Goal: Transaction & Acquisition: Purchase product/service

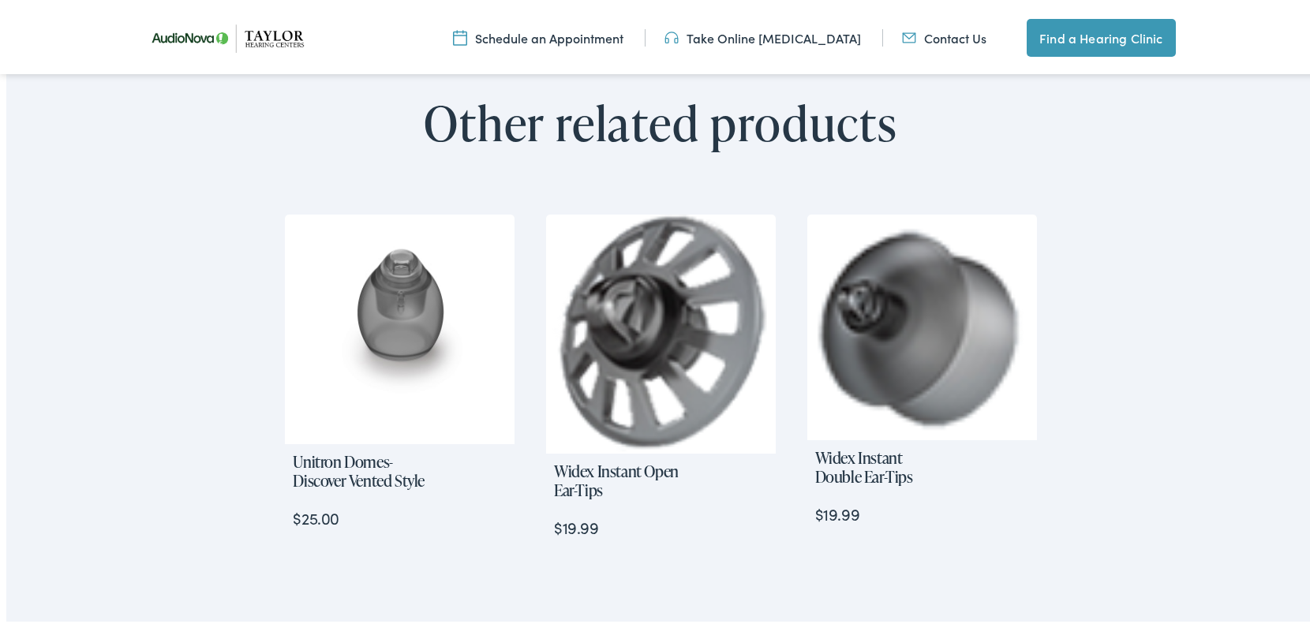
scroll to position [940, 0]
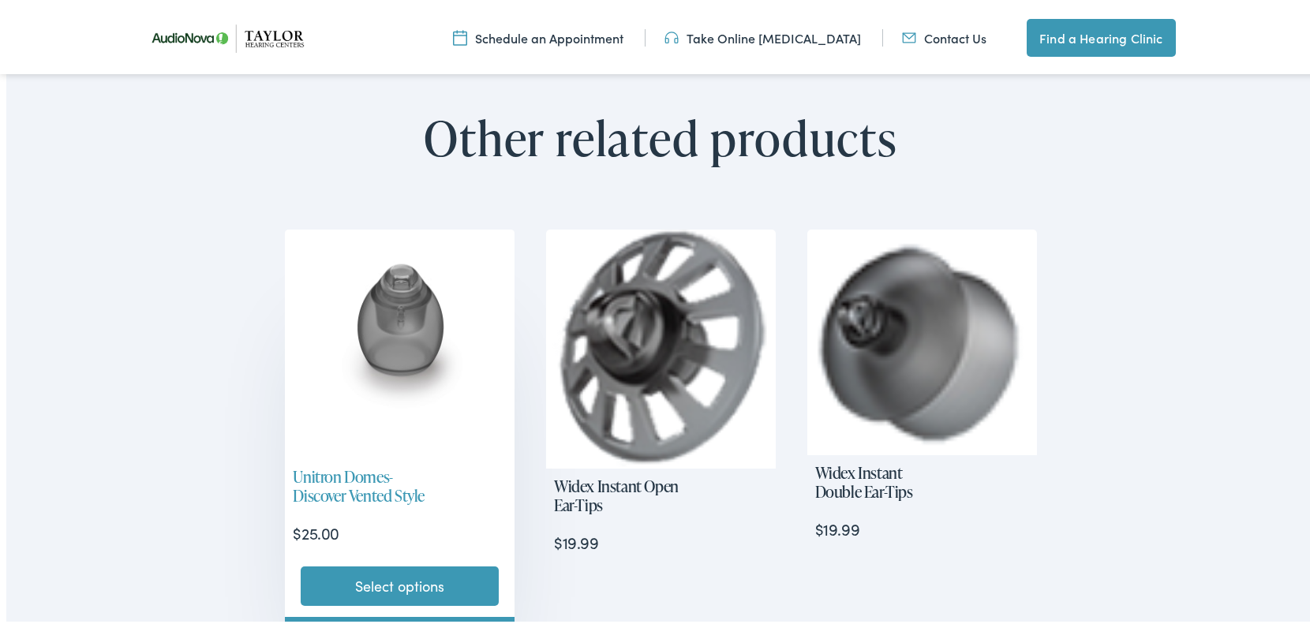
click at [383, 312] on img at bounding box center [400, 341] width 230 height 230
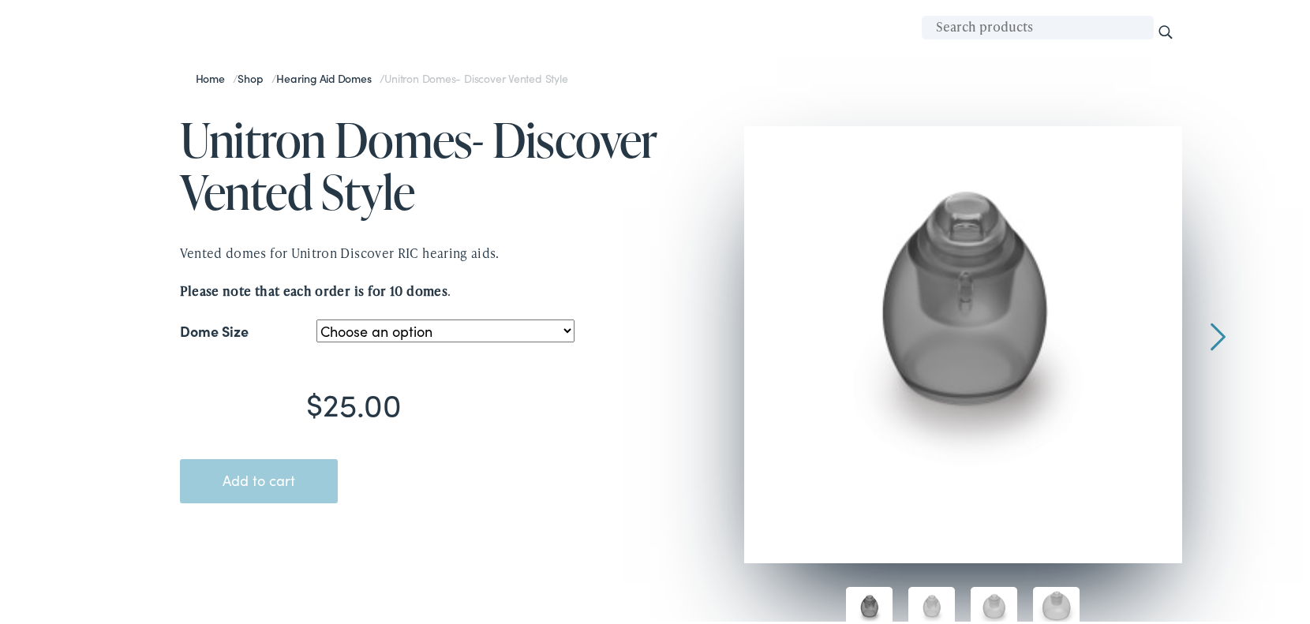
scroll to position [166, 0]
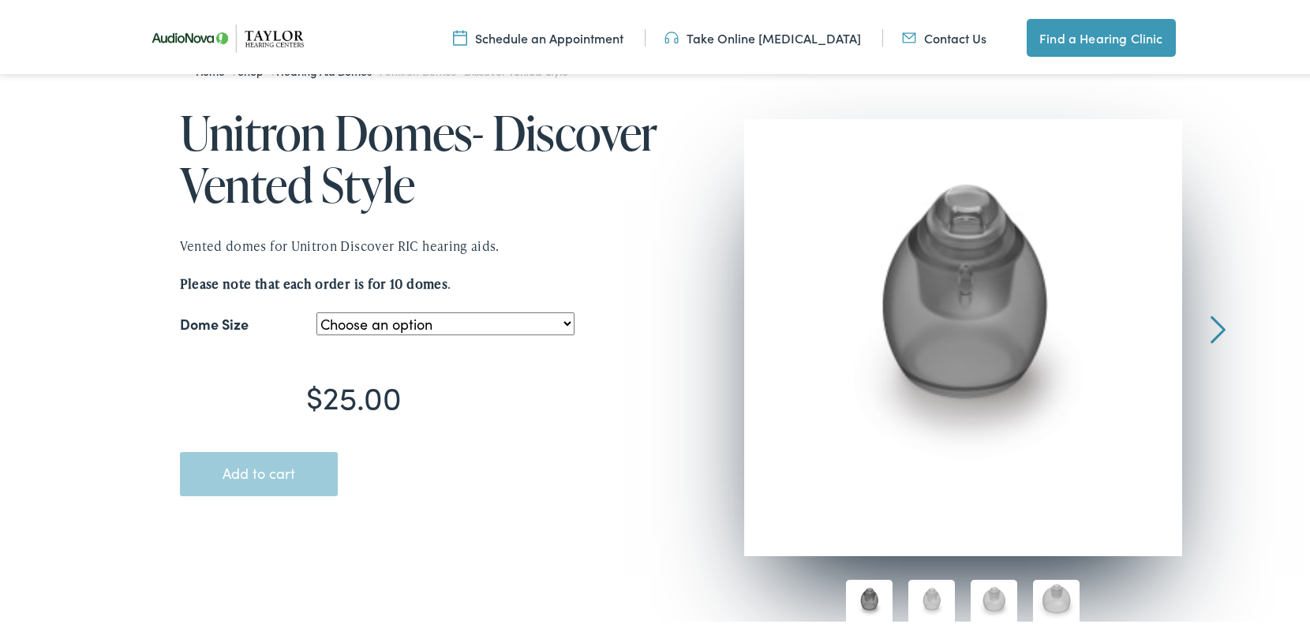
click at [562, 318] on select "Choose an option Large Medium Small" at bounding box center [445, 320] width 258 height 23
click at [316, 309] on select "Choose an option Large Medium Small" at bounding box center [445, 320] width 258 height 23
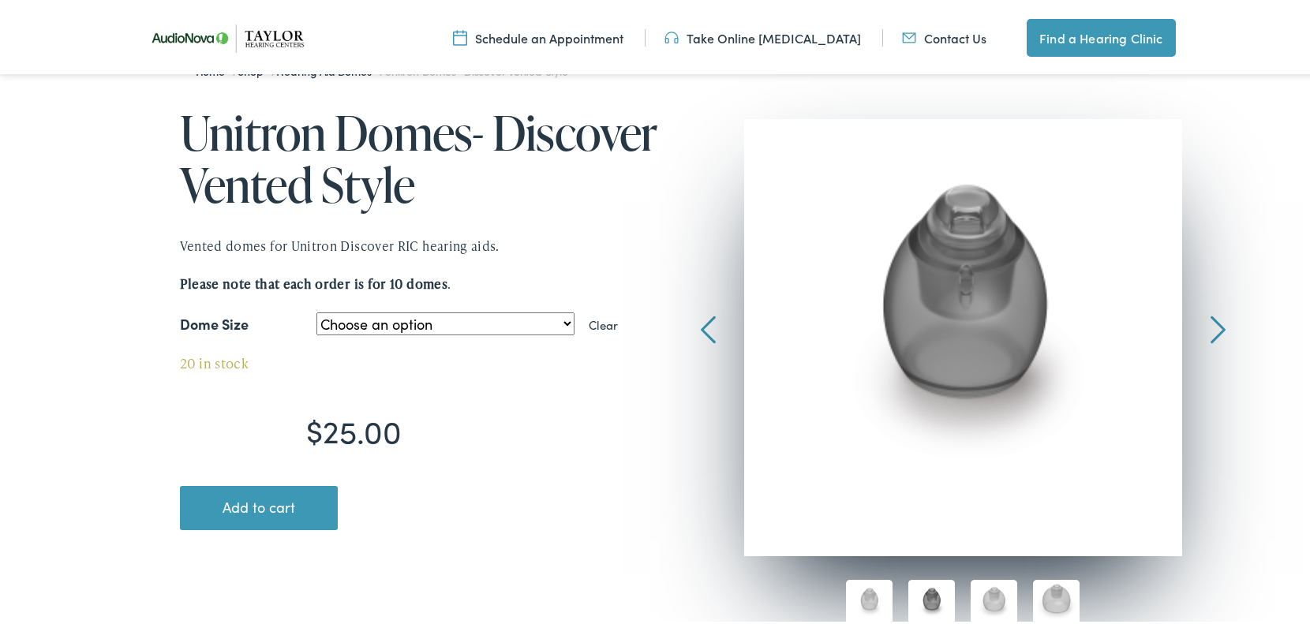
click at [559, 319] on select "Choose an option Large Medium Small" at bounding box center [445, 320] width 258 height 23
click at [316, 309] on select "Choose an option Large Medium Small" at bounding box center [445, 320] width 258 height 23
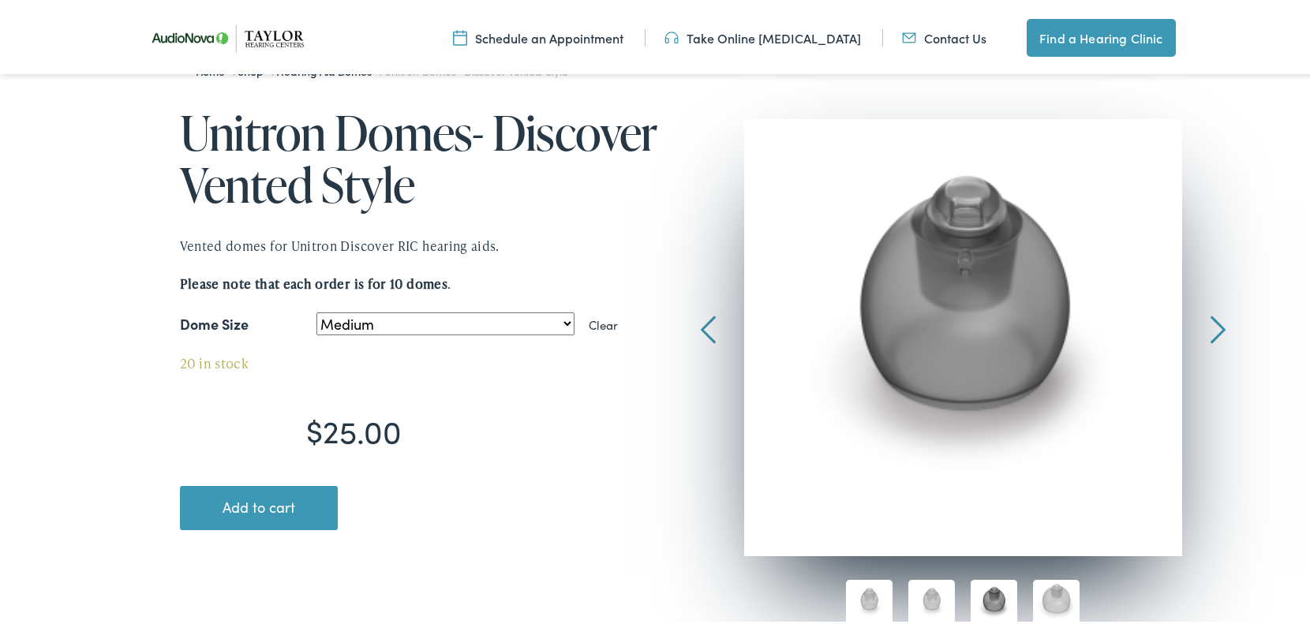
click at [560, 318] on select "Choose an option Large Medium Small" at bounding box center [445, 320] width 258 height 23
select select "small"
click at [316, 309] on select "Choose an option Large Medium Small" at bounding box center [445, 320] width 258 height 23
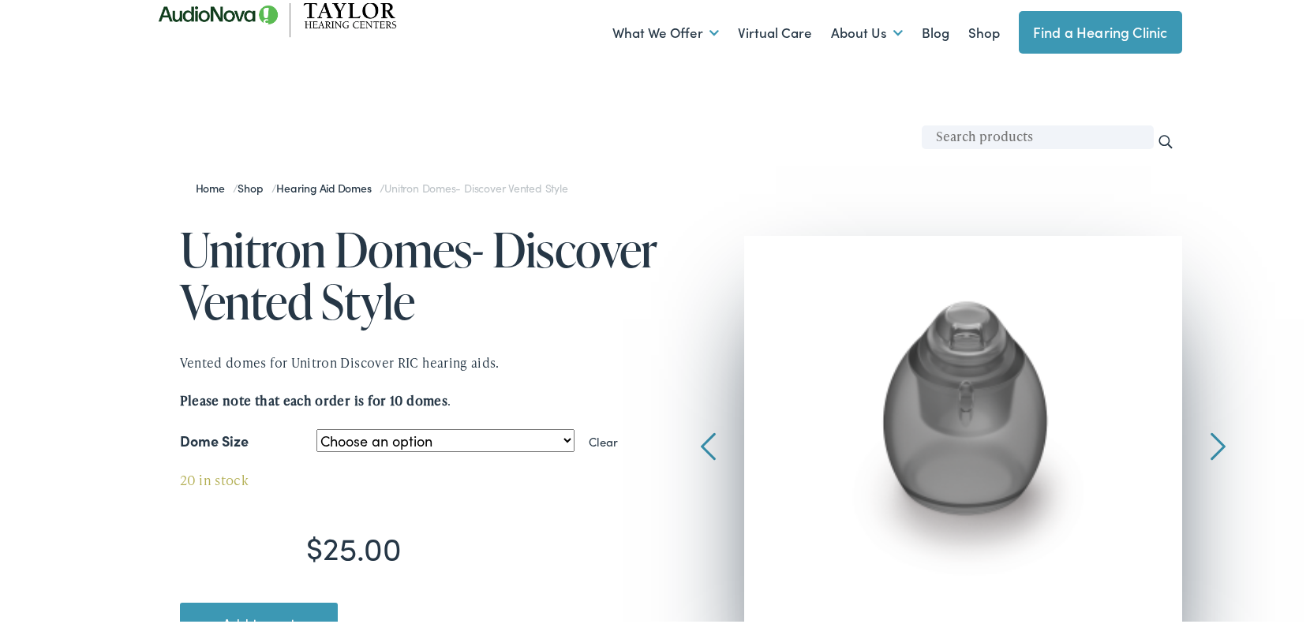
scroll to position [0, 0]
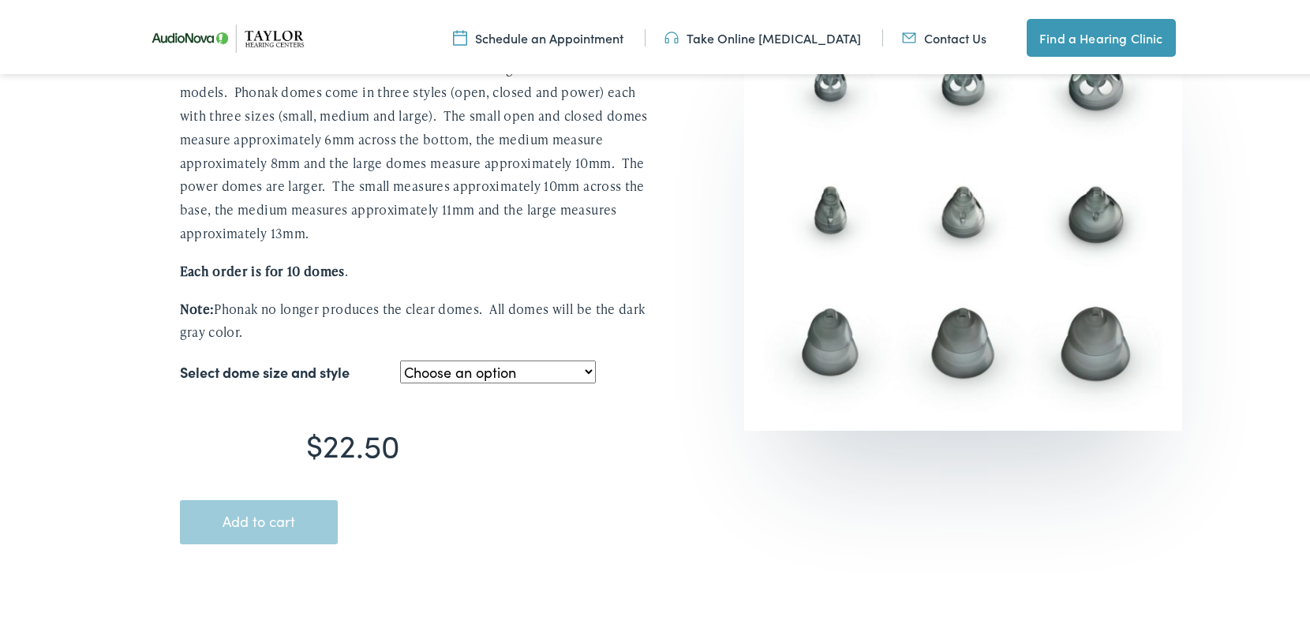
scroll to position [332, 0]
